Goal: Find contact information: Find contact information

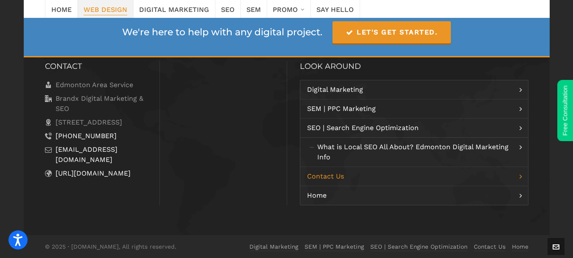
scroll to position [2929, 0]
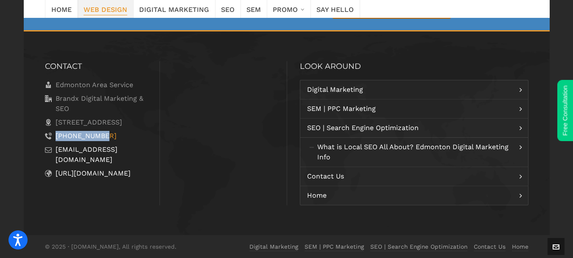
drag, startPoint x: 112, startPoint y: 145, endPoint x: 55, endPoint y: 147, distance: 57.3
click at [55, 141] on li "[PHONE_NUMBER]" at bounding box center [96, 136] width 102 height 10
copy link "[PHONE_NUMBER]"
click at [200, 131] on div at bounding box center [223, 133] width 127 height 144
drag, startPoint x: 110, startPoint y: 146, endPoint x: 52, endPoint y: 147, distance: 57.7
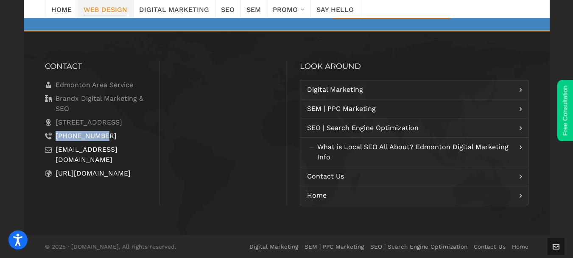
click at [52, 141] on li "[PHONE_NUMBER]" at bounding box center [96, 136] width 102 height 10
copy link "[PHONE_NUMBER]"
